Goal: Task Accomplishment & Management: Use online tool/utility

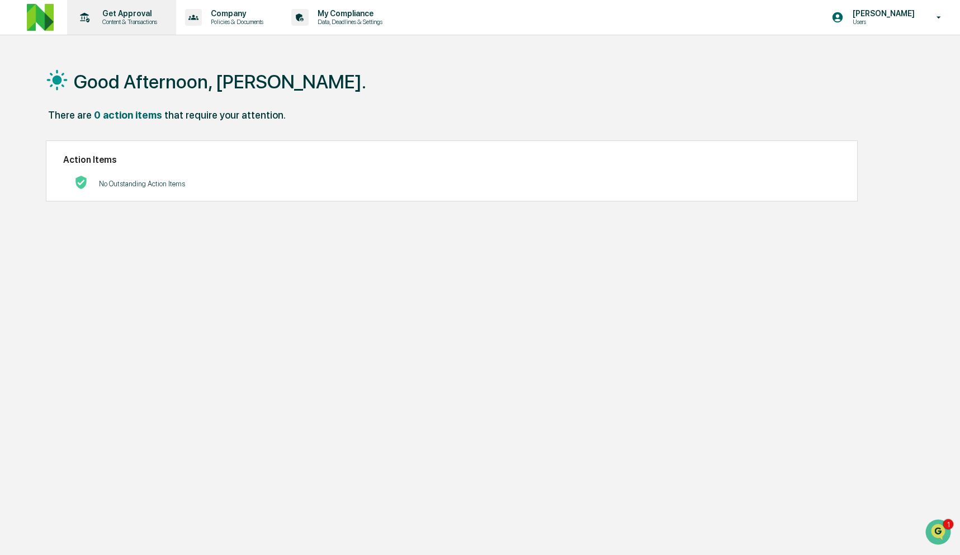
click at [139, 12] on p "Get Approval" at bounding box center [127, 13] width 69 height 9
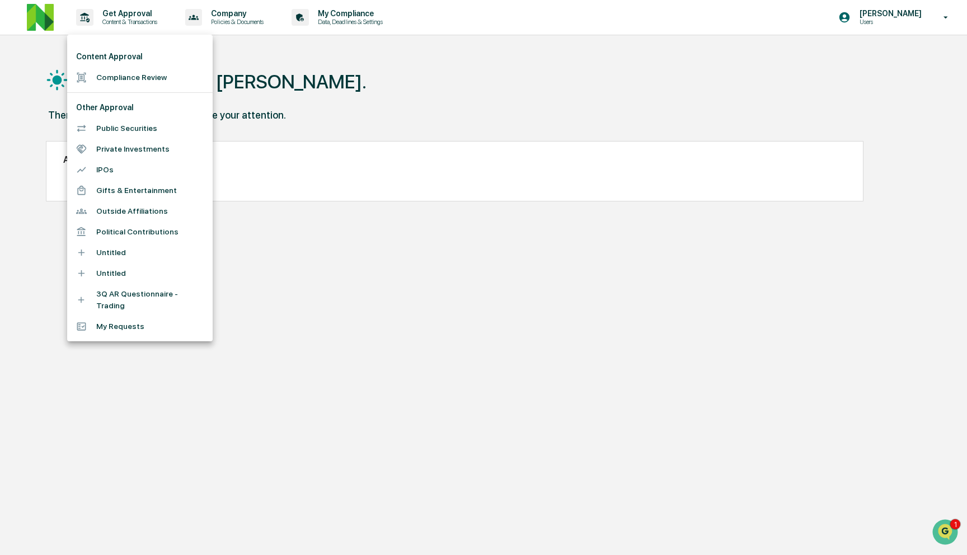
click at [141, 83] on li "Compliance Review" at bounding box center [139, 77] width 145 height 21
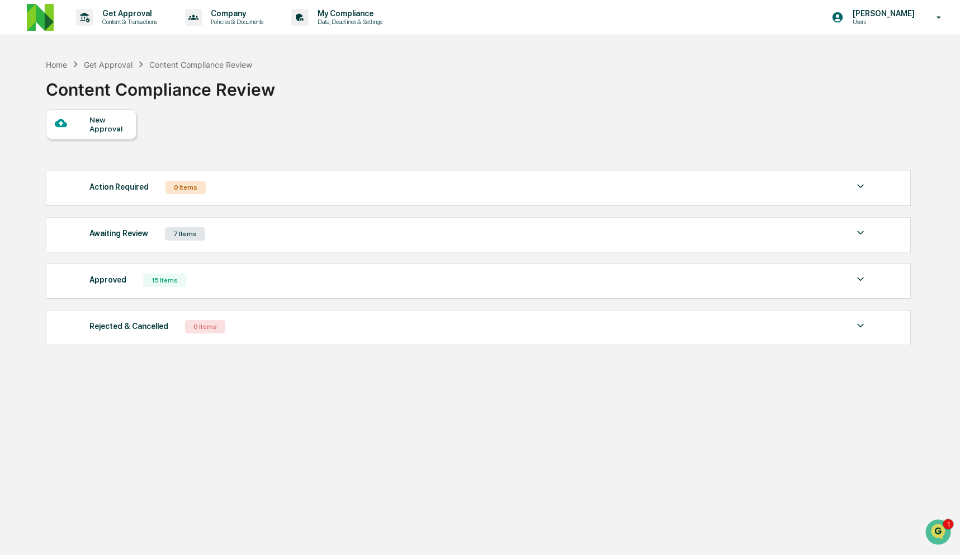
click at [414, 236] on div "Awaiting Review 7 Items" at bounding box center [478, 234] width 778 height 16
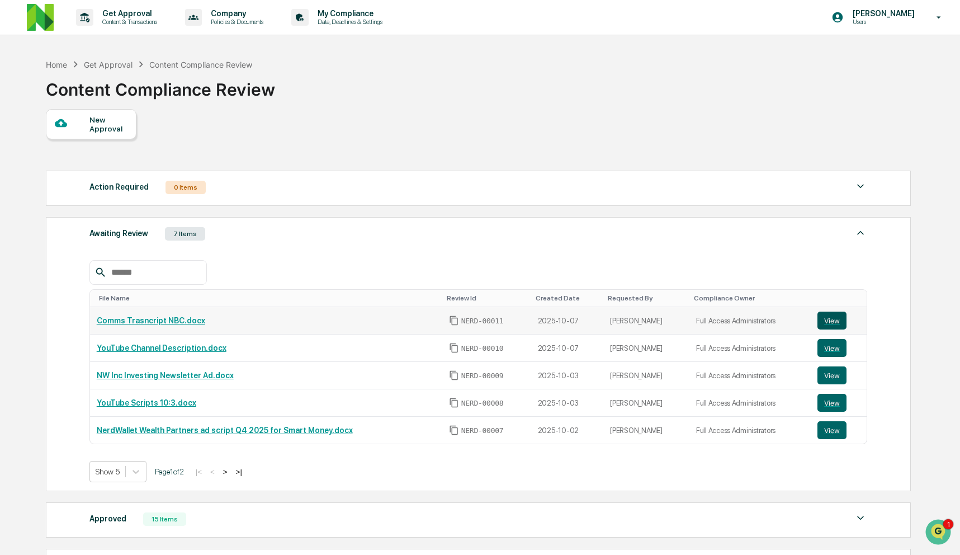
click at [831, 322] on button "View" at bounding box center [832, 321] width 29 height 18
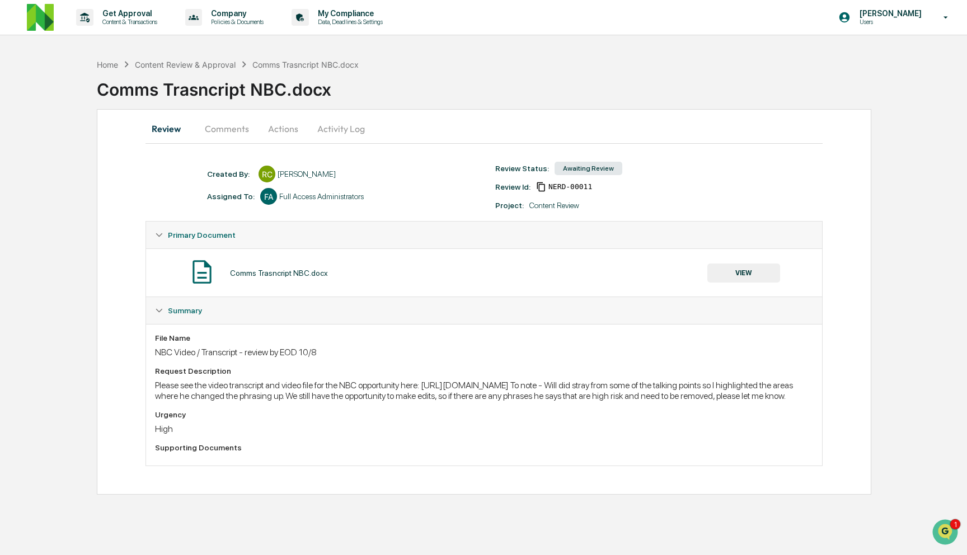
click at [231, 126] on button "Comments" at bounding box center [227, 128] width 62 height 27
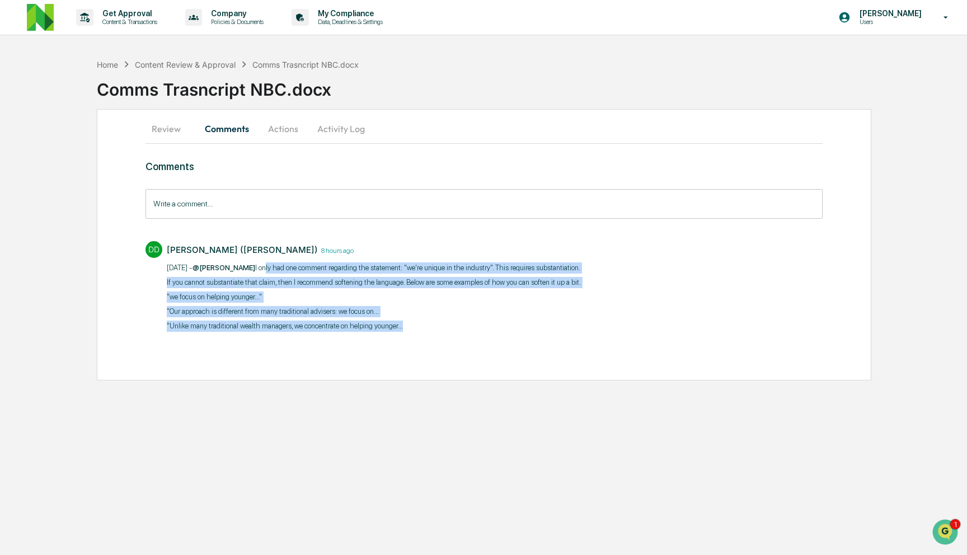
drag, startPoint x: 268, startPoint y: 265, endPoint x: 579, endPoint y: 323, distance: 315.7
click at [579, 323] on div "10/8/25 - @Rachel Carlisle I only had one comment regarding the statement: "we'…" at bounding box center [374, 296] width 414 height 69
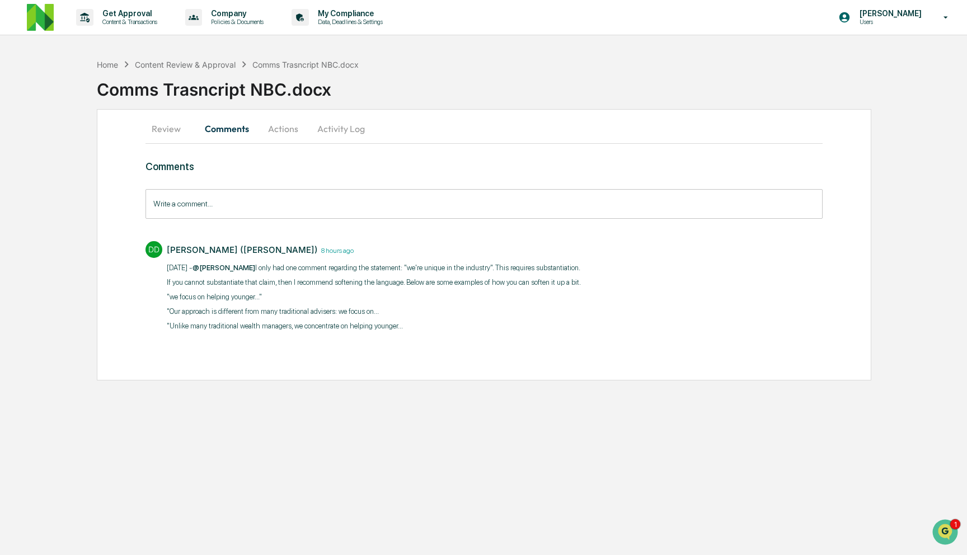
click at [579, 323] on p ""Unlike many traditional wealth managers, we concentrate on helping younger..." at bounding box center [374, 325] width 414 height 11
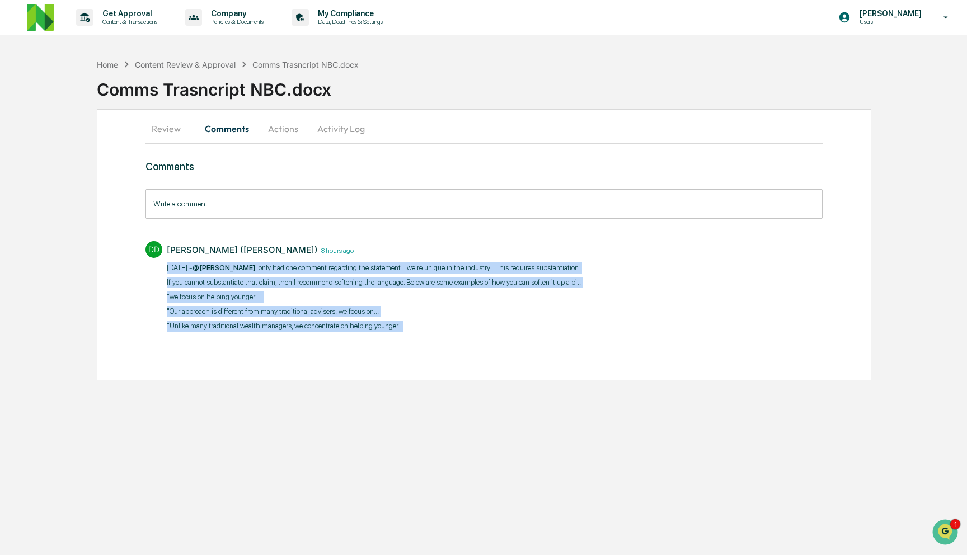
drag, startPoint x: 508, startPoint y: 323, endPoint x: 162, endPoint y: 269, distance: 350.5
click at [162, 269] on div "DD DeeAnn Mays (Dempsey) 8 hours ago 10/8/25 - @Rachel Carlisle I only had one …" at bounding box center [483, 285] width 677 height 100
copy div "10/8/25 - @Rachel Carlisle I only had one comment regarding the statement: "we'…"
click at [367, 271] on p "10/8/25 - @Rachel Carlisle I only had one comment regarding the statement: "we'…" at bounding box center [374, 267] width 414 height 11
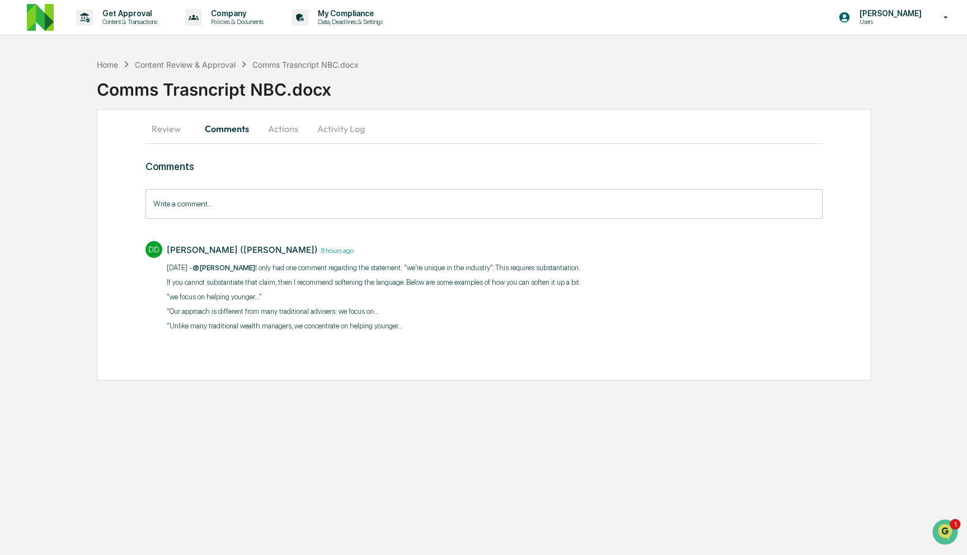
click at [171, 127] on button "Review" at bounding box center [170, 128] width 50 height 27
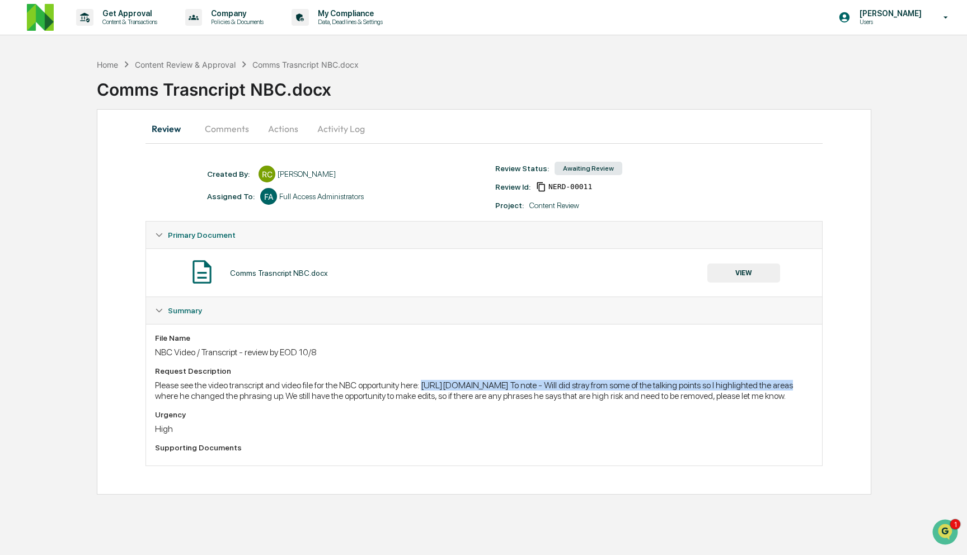
drag, startPoint x: 152, startPoint y: 397, endPoint x: 630, endPoint y: 396, distance: 478.2
click at [630, 396] on div "File Name NBC Video / Transcript - review by EOD 10/8 Request Description Pleas…" at bounding box center [484, 395] width 676 height 142
copy div "https://docs.google.com/document/d/1qvMHXptc2oxtDcuo64weJvyUvMpbku0KvMkbyj0i8AU…"
